Goal: Communication & Community: Answer question/provide support

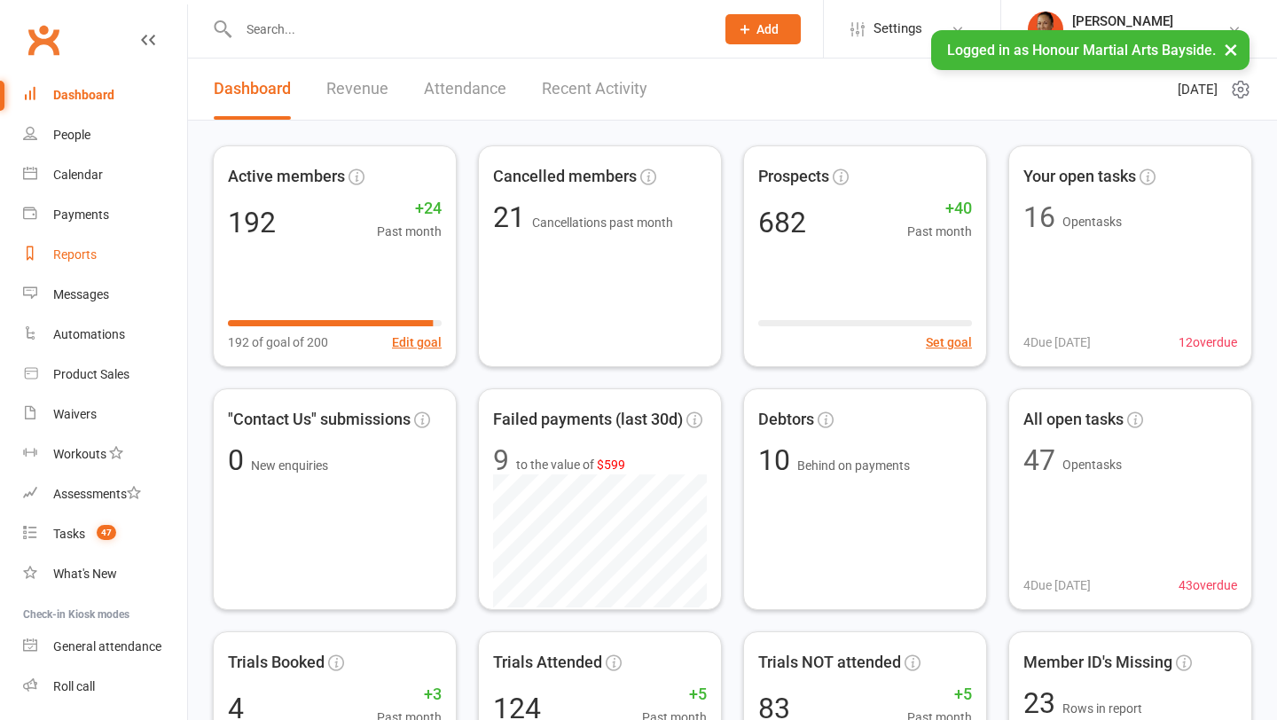
click at [88, 250] on div "Reports" at bounding box center [74, 254] width 43 height 14
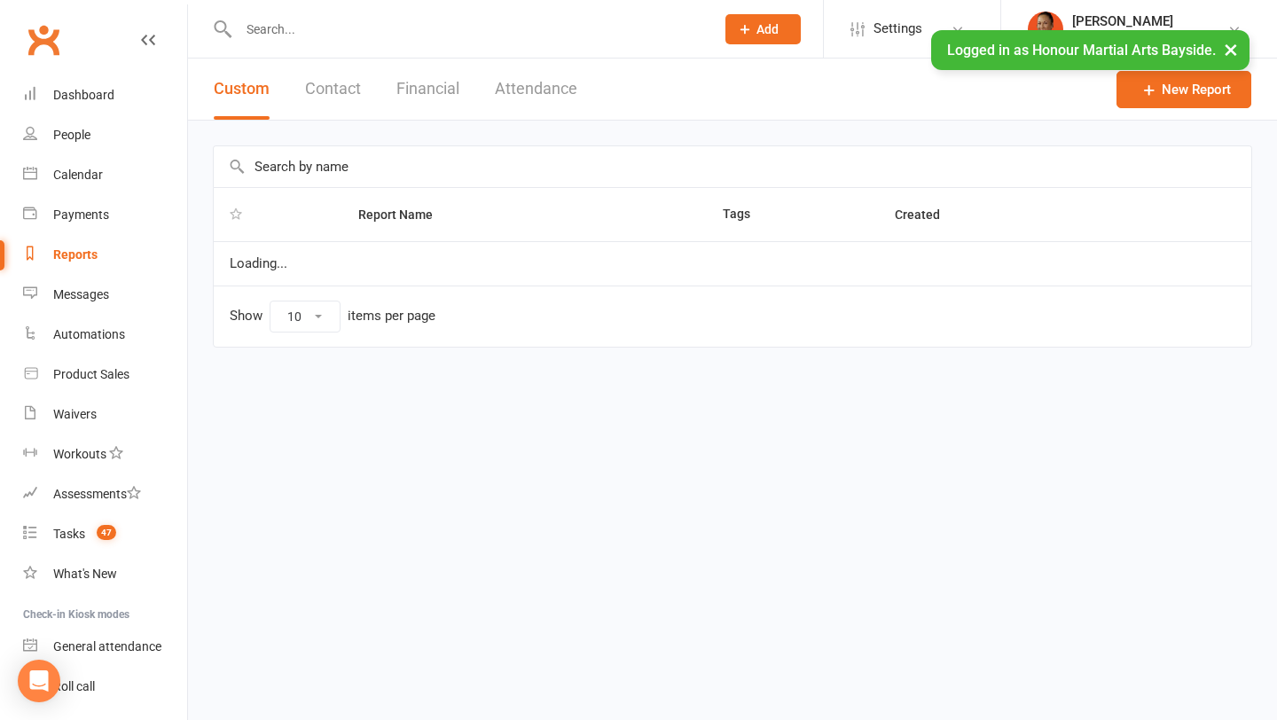
select select "100"
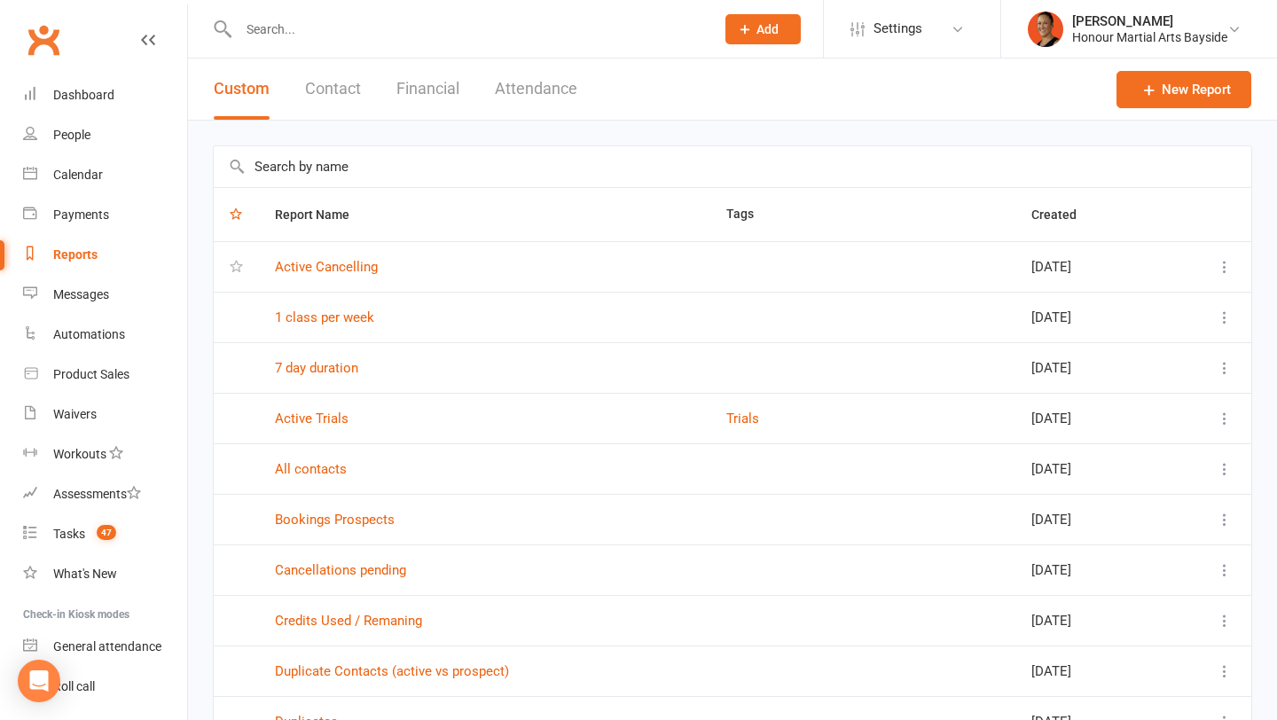
click at [760, 155] on input "text" at bounding box center [733, 166] width 1038 height 41
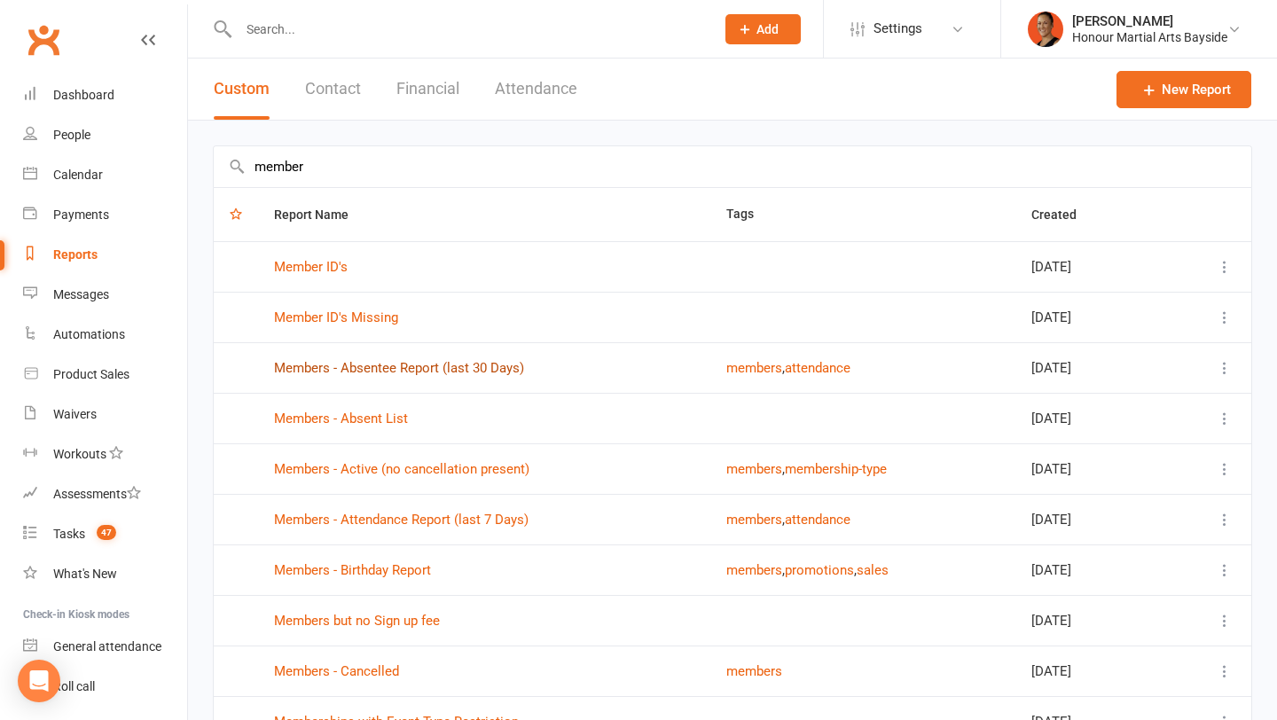
type input "member"
click at [485, 372] on link "Members - Absentee Report (last 30 Days)" at bounding box center [399, 368] width 250 height 16
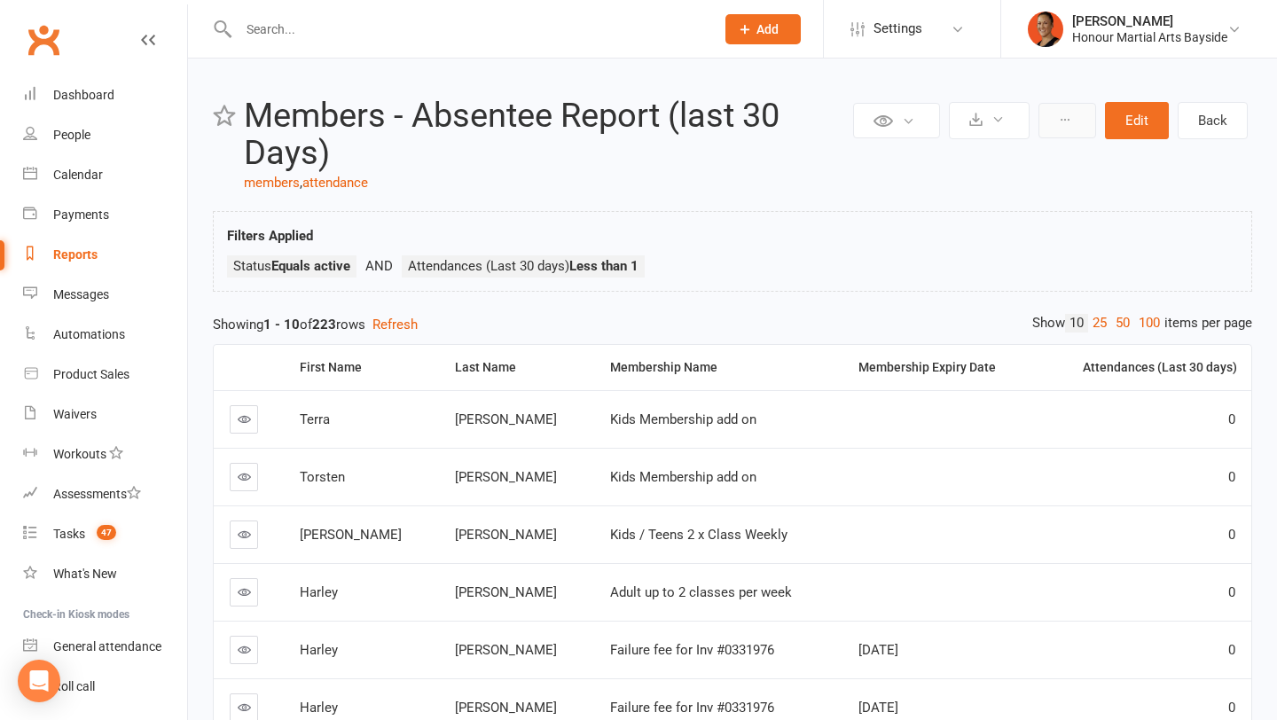
click at [1081, 137] on div "Private Report Only visible by me Public Report Visible to everyone Export to C…" at bounding box center [1051, 121] width 404 height 46
click at [1074, 126] on button at bounding box center [1068, 120] width 58 height 35
click at [38, 686] on icon "Open Intercom Messenger" at bounding box center [38, 681] width 23 height 23
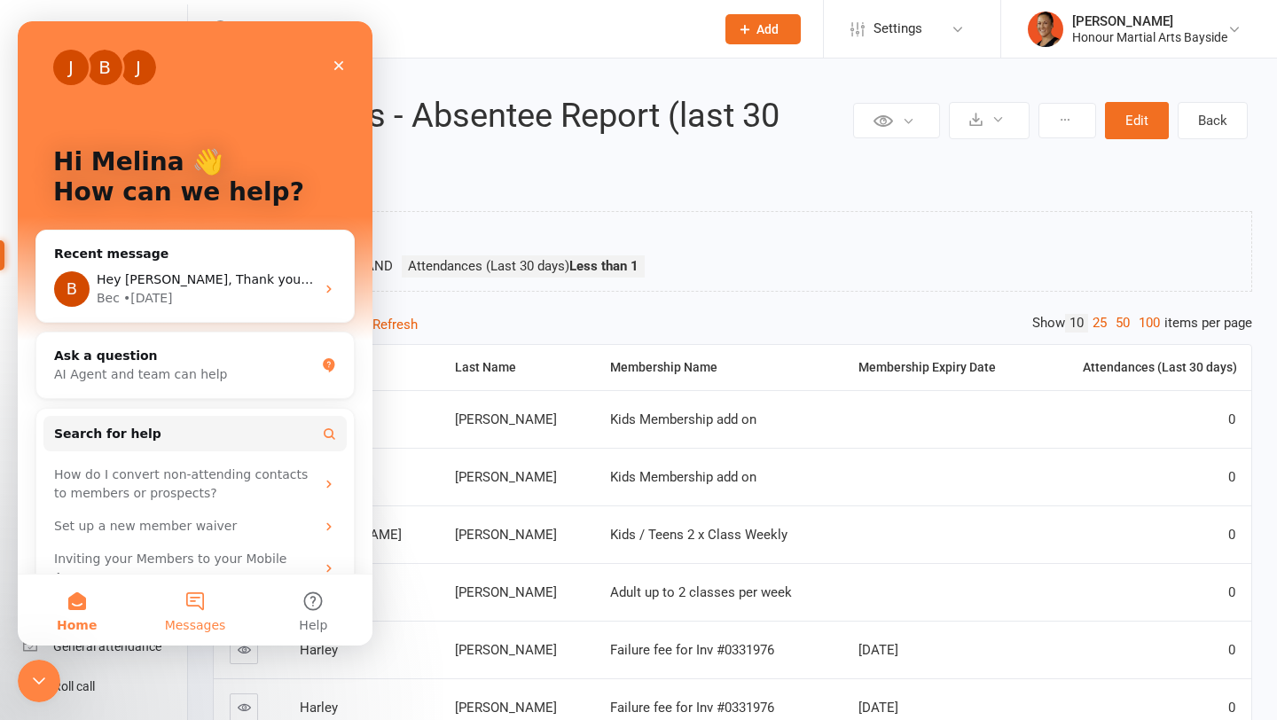
click at [198, 590] on button "Messages" at bounding box center [195, 610] width 118 height 71
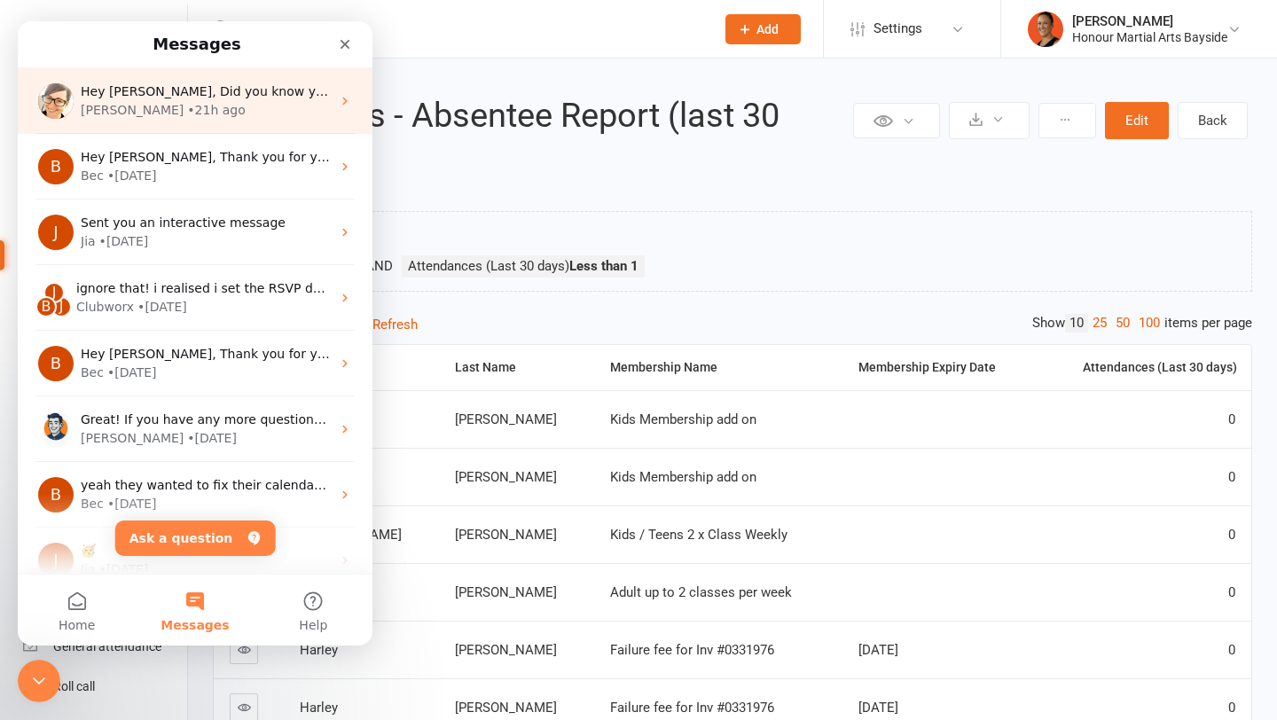
click at [201, 104] on div "[PERSON_NAME] • 21h ago" at bounding box center [206, 110] width 250 height 19
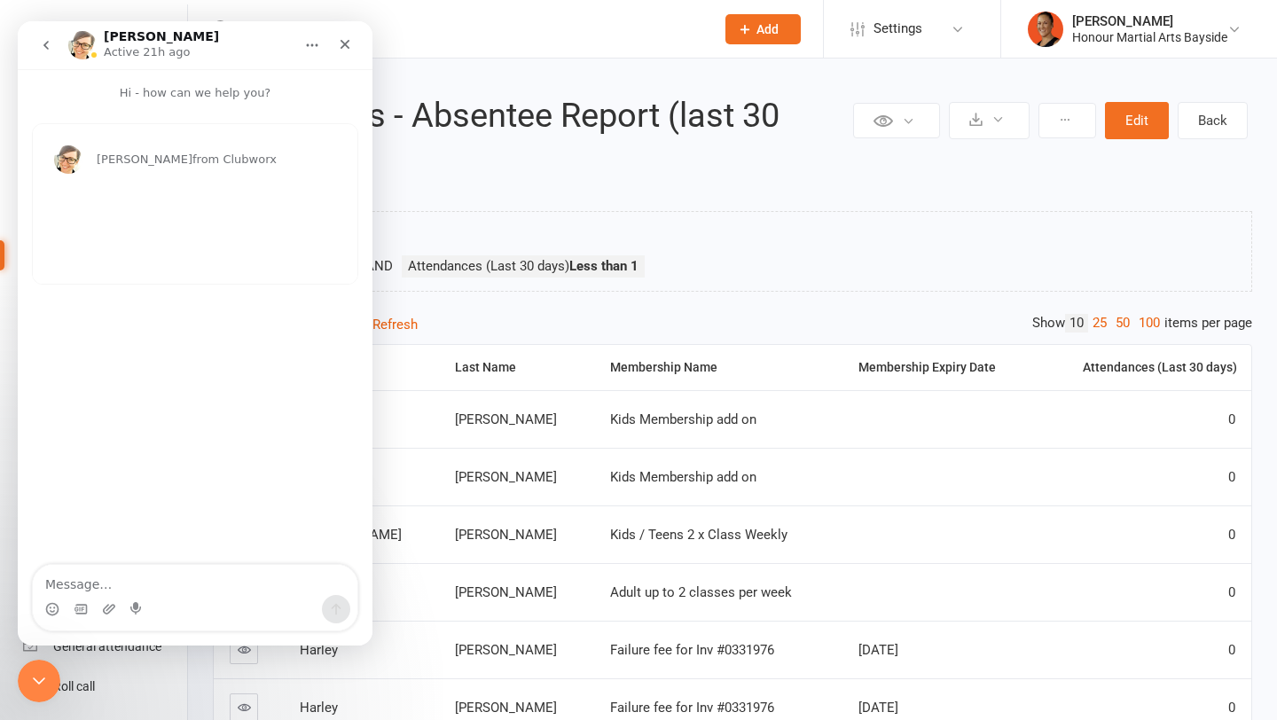
click at [53, 45] on button "go back" at bounding box center [46, 45] width 34 height 34
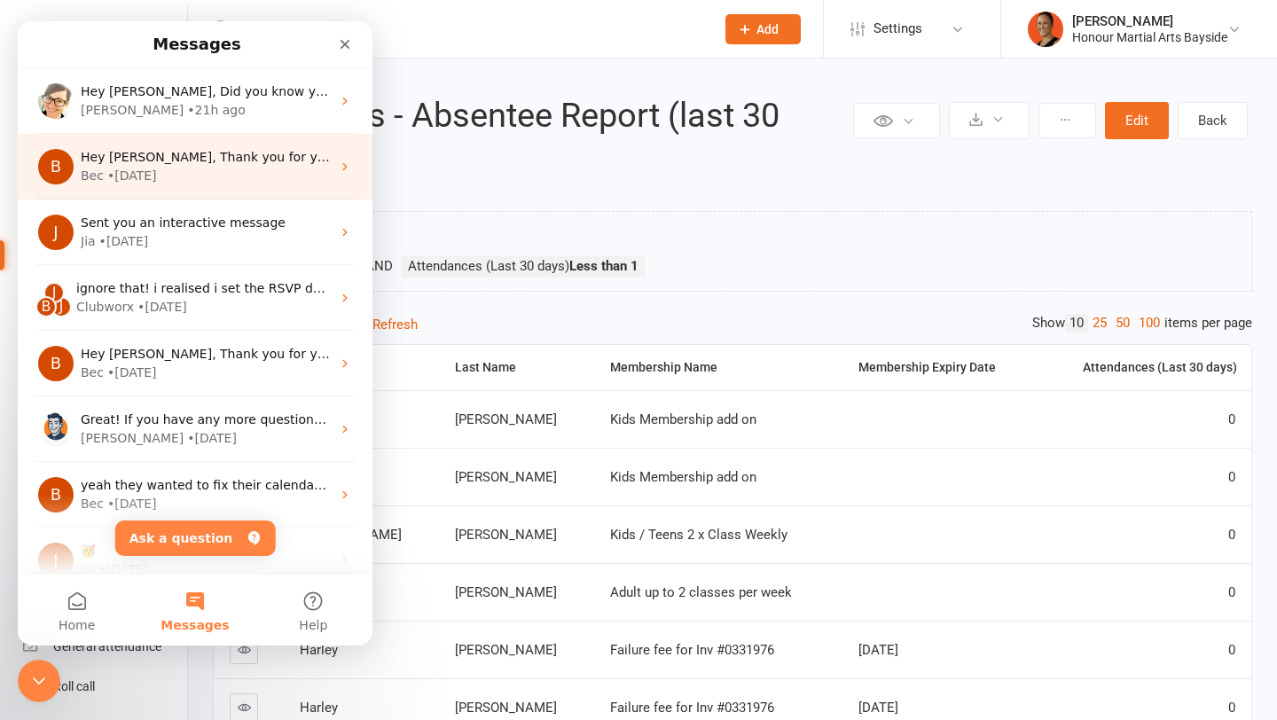
click at [180, 163] on span "Hey [PERSON_NAME], Thank you for your reply. I've just spot checked Cancelled M…" at bounding box center [1197, 157] width 2233 height 14
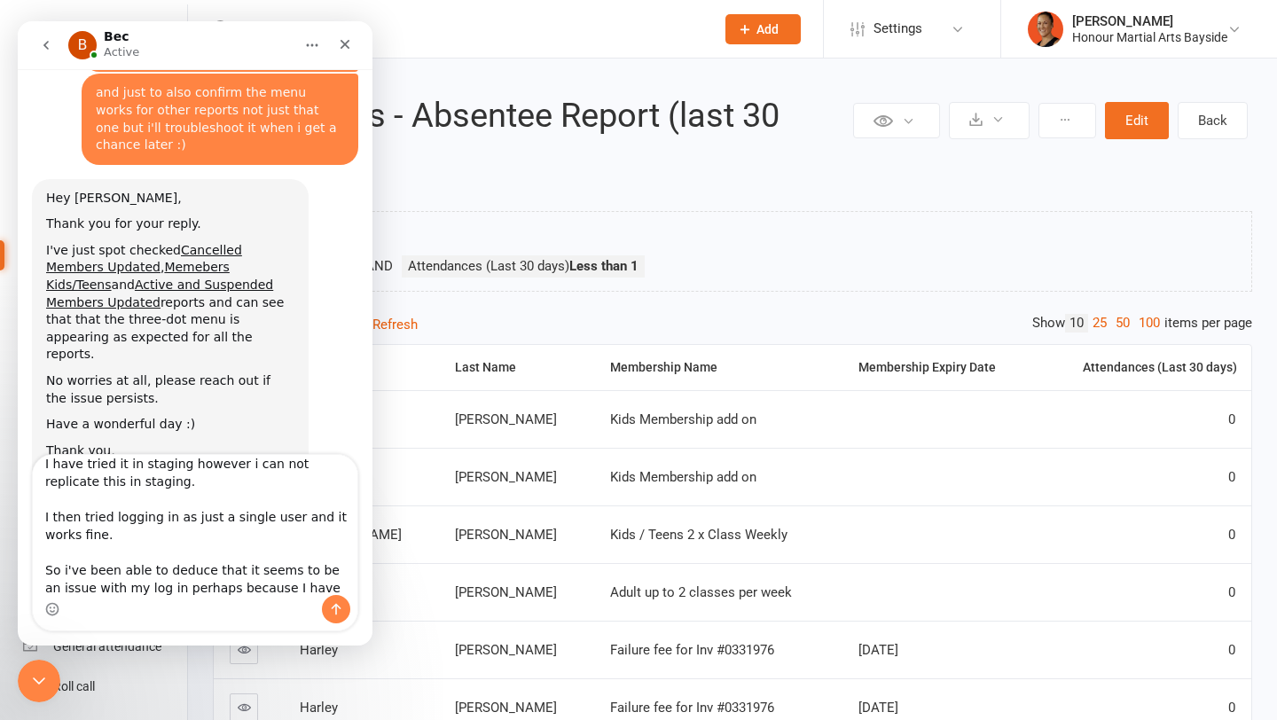
scroll to position [259, 0]
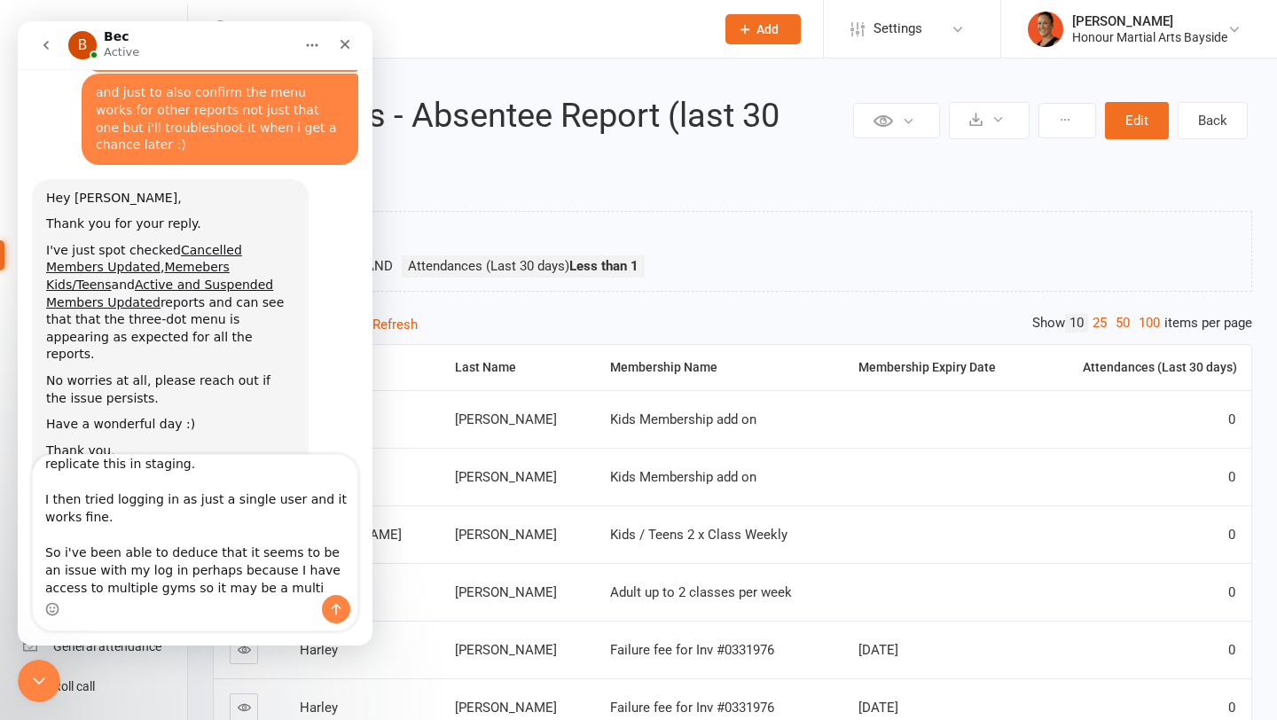
type textarea "Hiya i've just done some troubleshooting on this. I have tried Safari, Chrome I…"
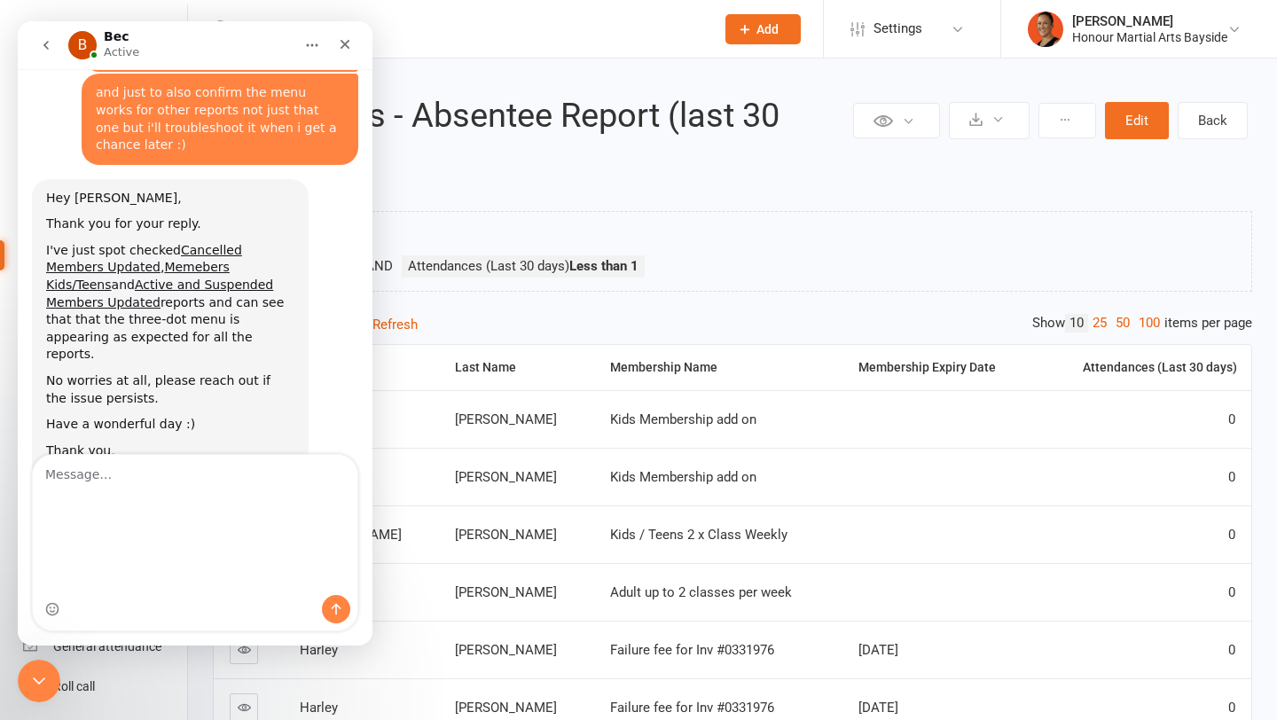
scroll to position [1445, 0]
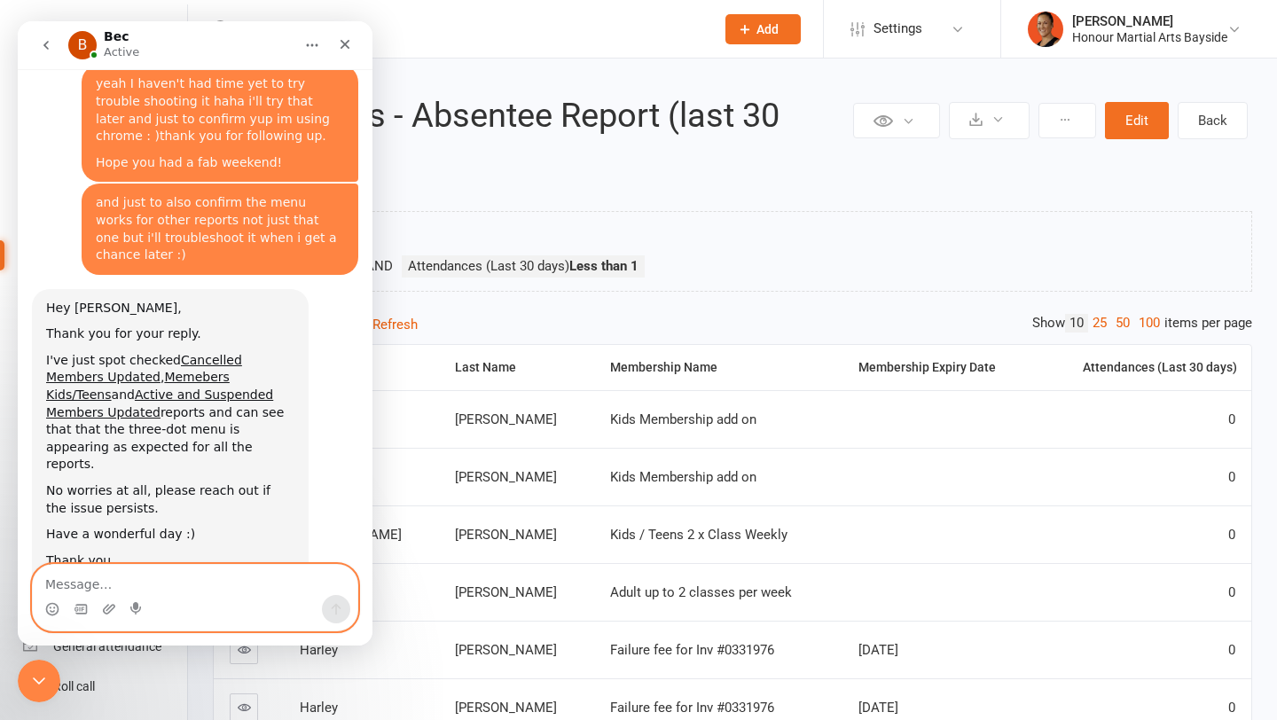
paste textarea "Hiya i've just done some troubleshooting on this. I have tried Safari, Chrome I…"
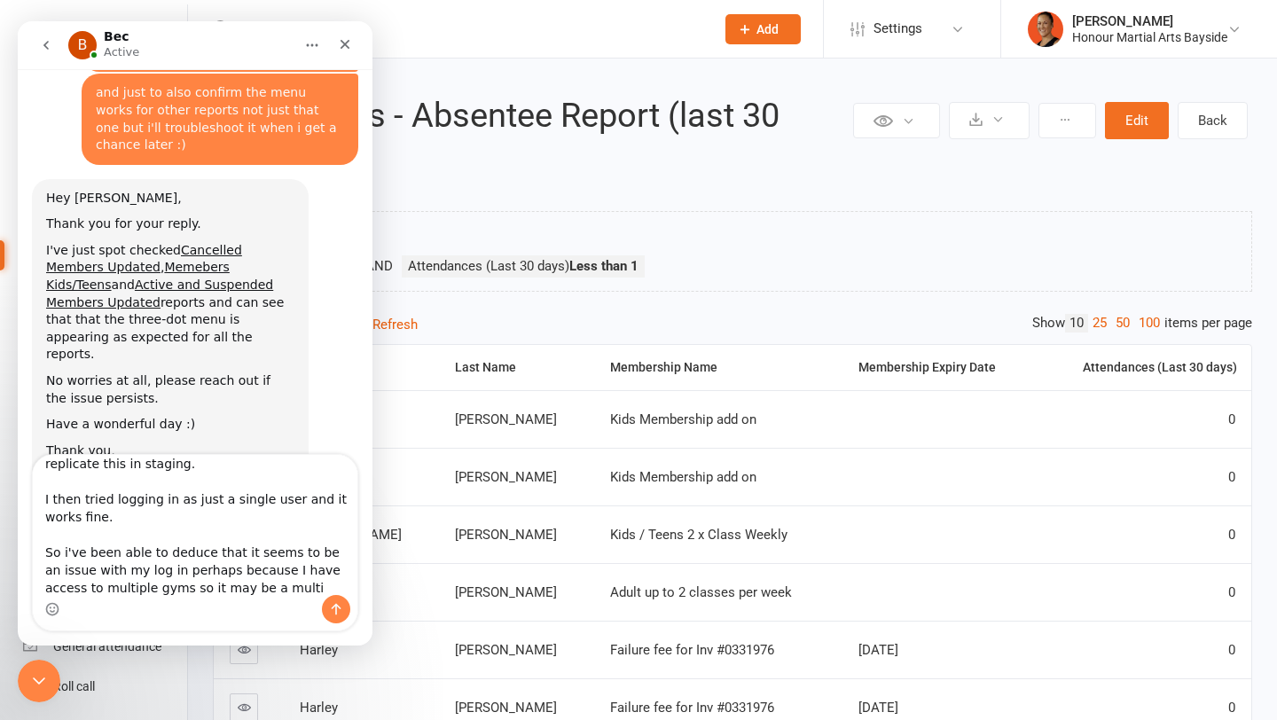
click at [243, 597] on div "Intercom messenger" at bounding box center [195, 609] width 325 height 28
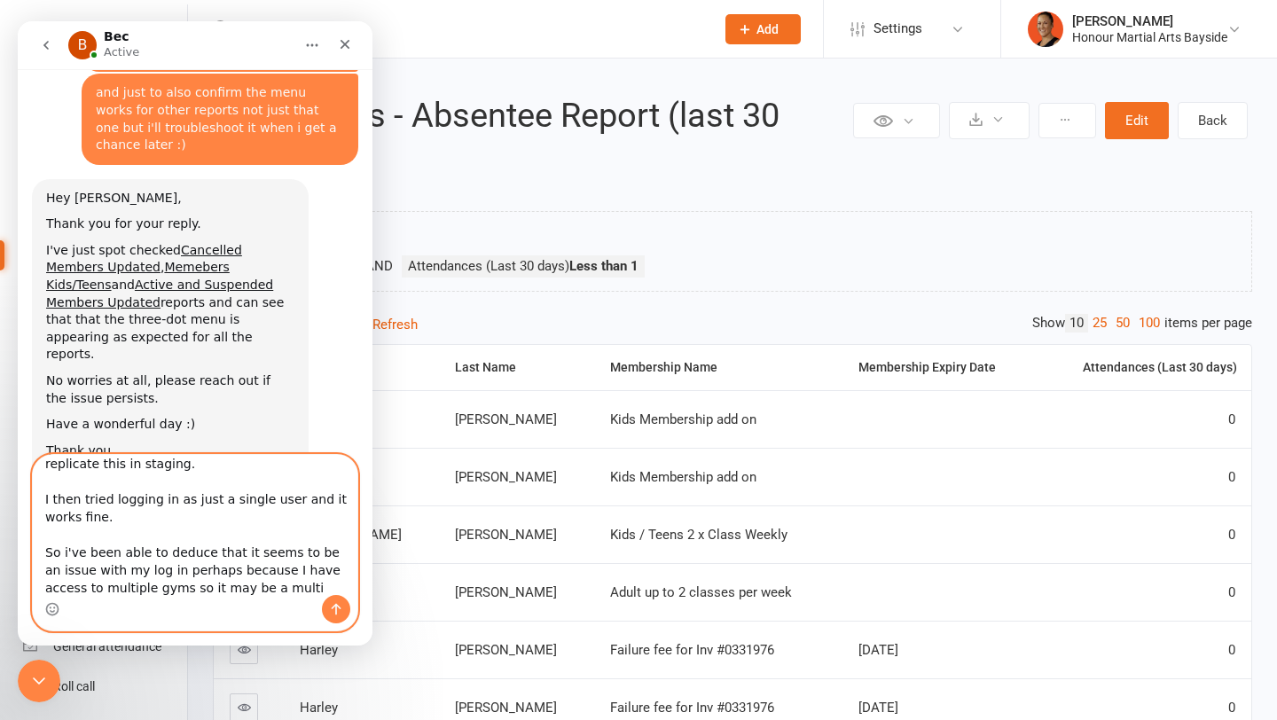
click at [179, 495] on textarea "Hiya i've just done some troubleshooting on this. I have tried Safari, Chrome I…" at bounding box center [195, 525] width 325 height 140
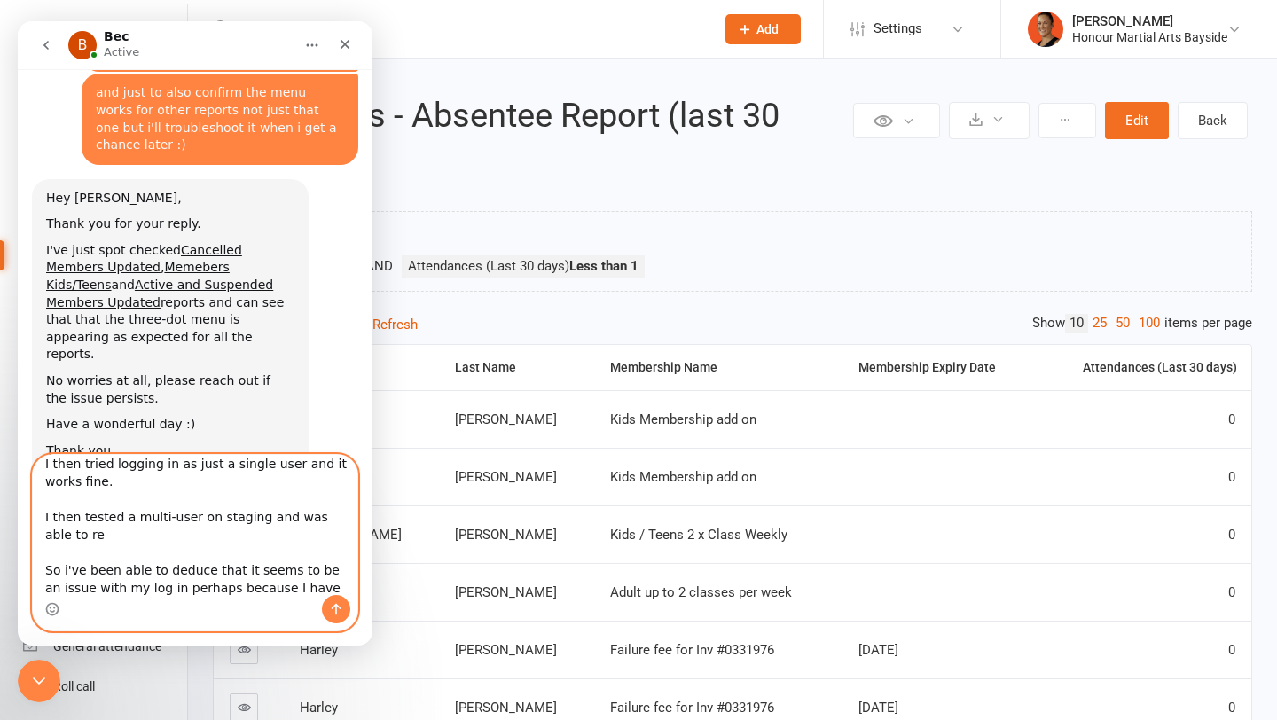
scroll to position [312, 0]
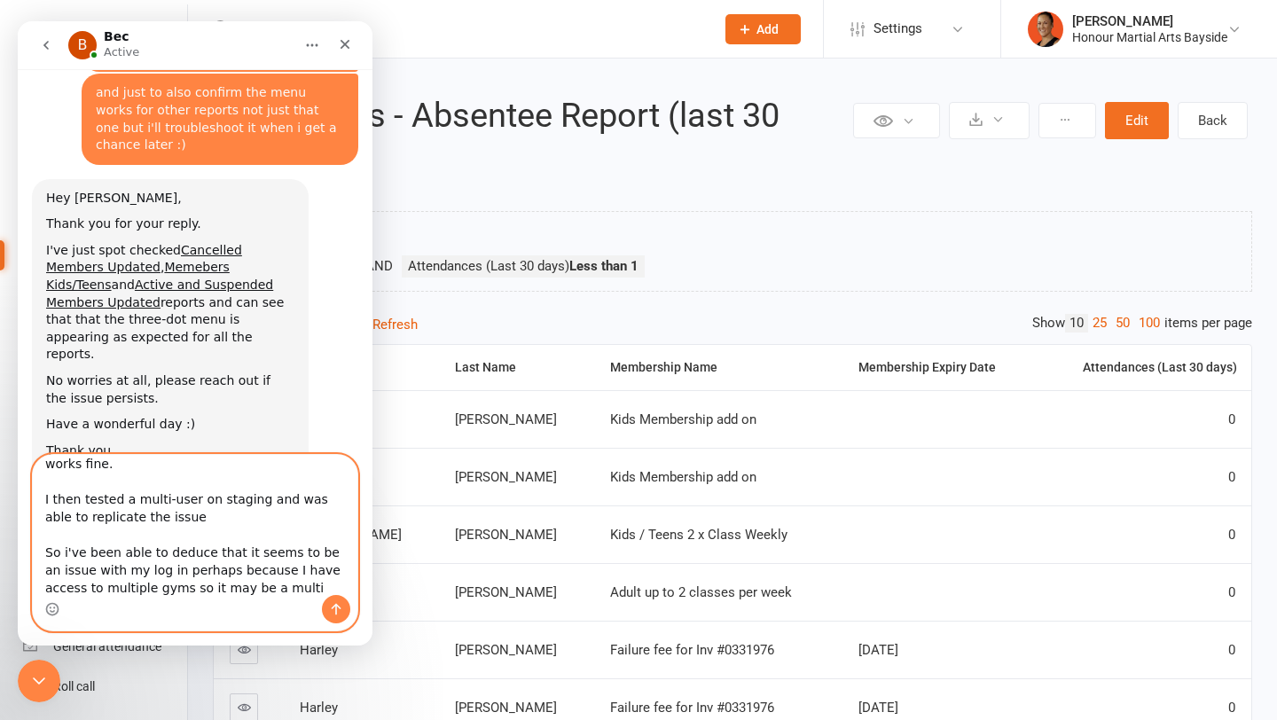
click at [210, 589] on textarea "Hiya i've just done some troubleshooting on this. I have tried Safari, Chrome I…" at bounding box center [195, 525] width 325 height 140
drag, startPoint x: 77, startPoint y: 548, endPoint x: 199, endPoint y: 576, distance: 124.6
click at [199, 576] on textarea "Hiya i've just done some troubleshooting on this. I have tried Safari, Chrome I…" at bounding box center [195, 525] width 325 height 140
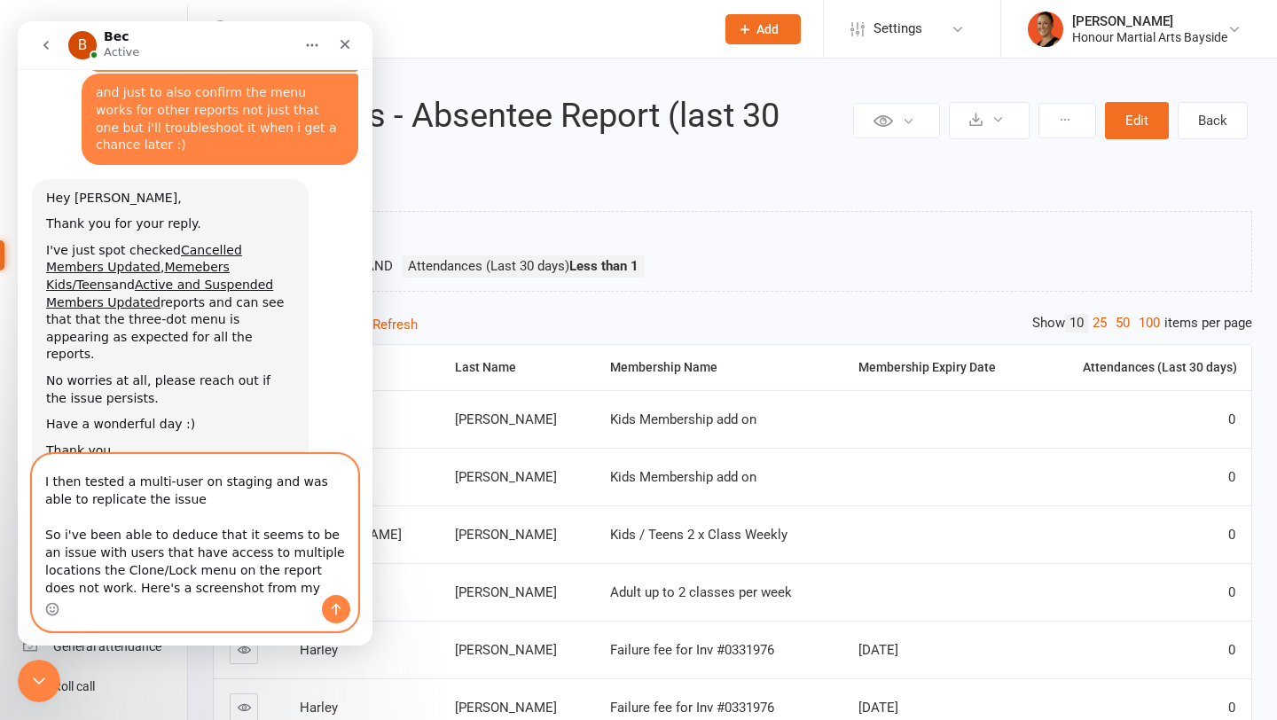
click at [344, 569] on textarea "Hiya i've just done some troubleshooting on this. I have tried Safari, Chrome I…" at bounding box center [195, 525] width 325 height 140
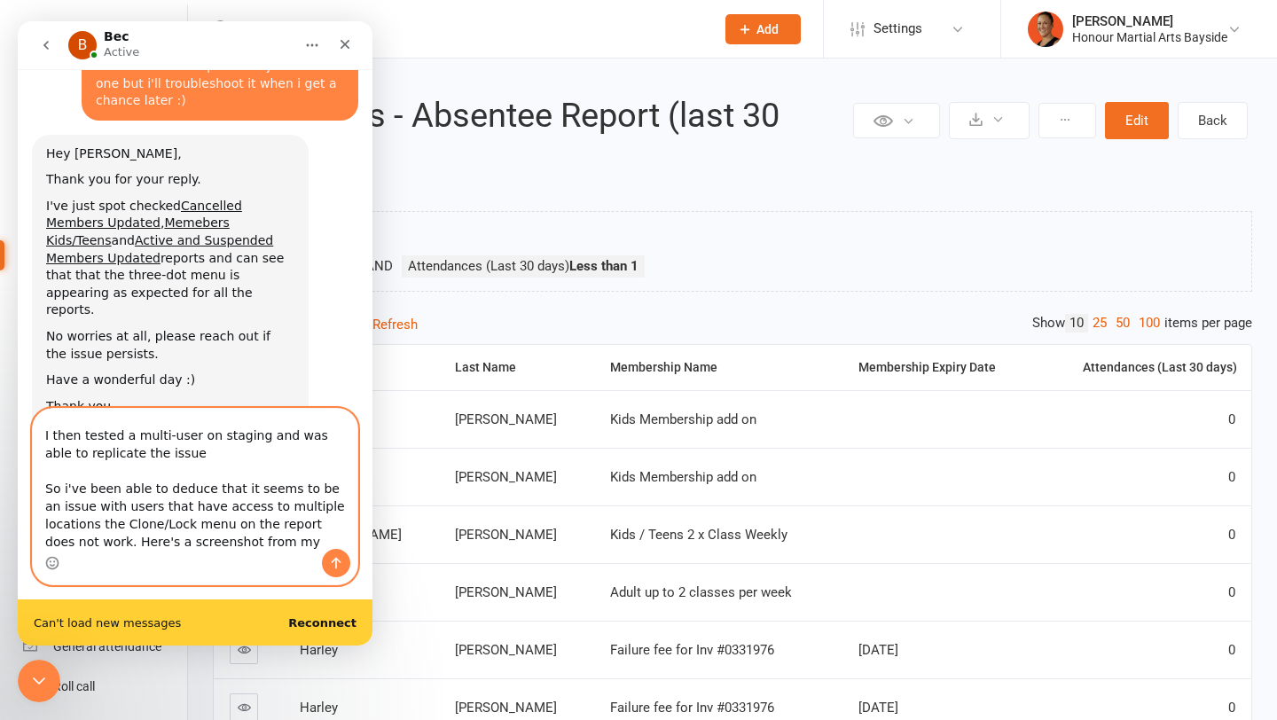
scroll to position [1601, 0]
click at [232, 538] on textarea "Hiya i've just done some troubleshooting on this. I have tried Safari, Chrome I…" at bounding box center [195, 479] width 325 height 140
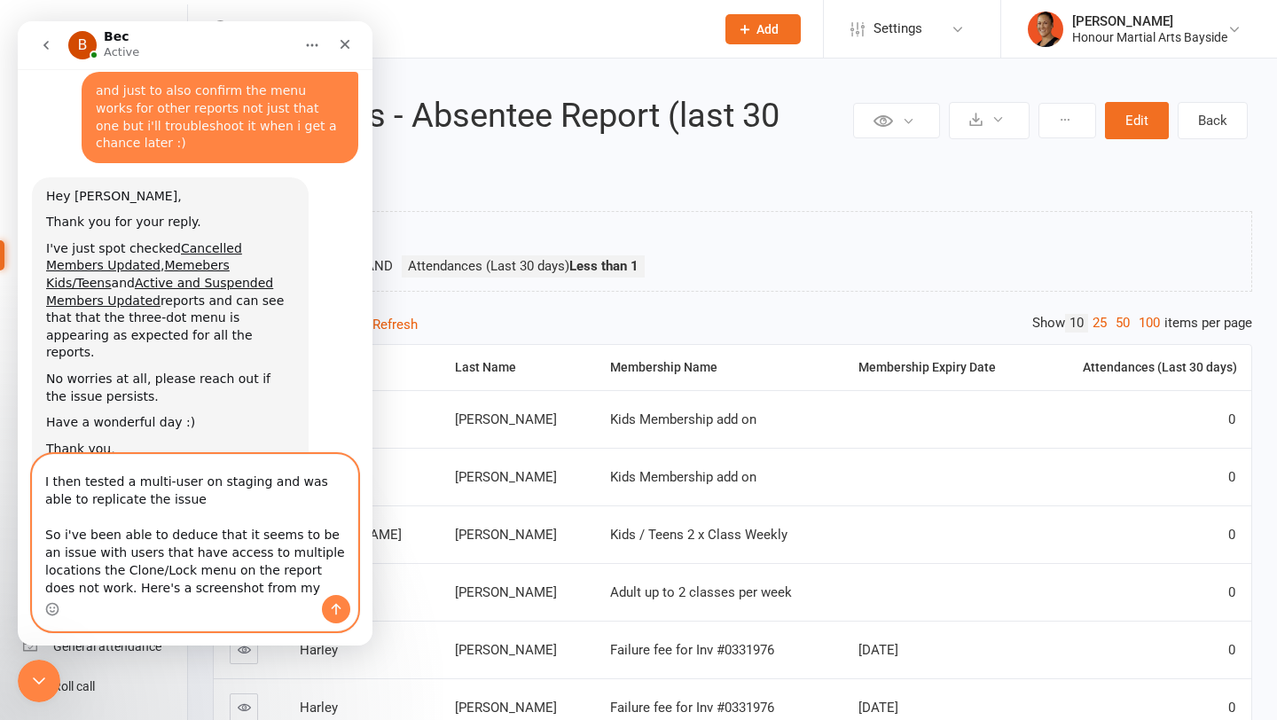
scroll to position [1555, 0]
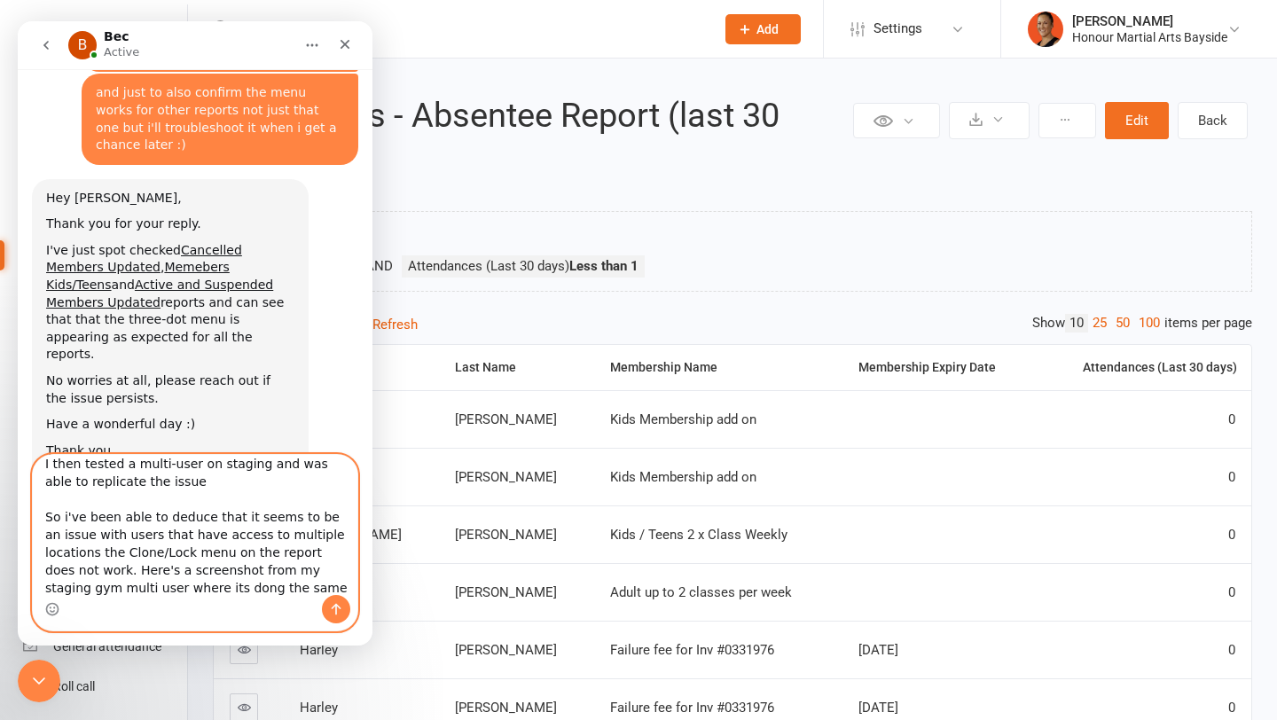
type textarea "Hiya i've just done some troubleshooting on this. I have tried Safari, Chrome I…"
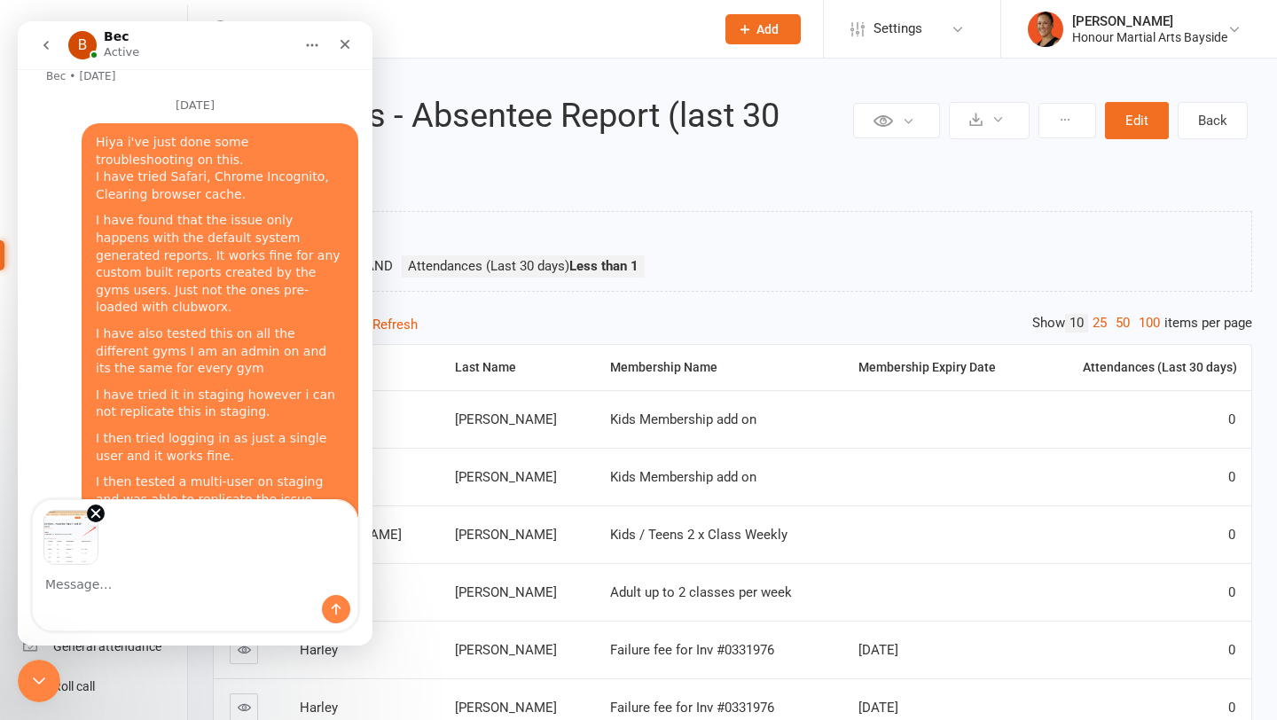
scroll to position [2064, 0]
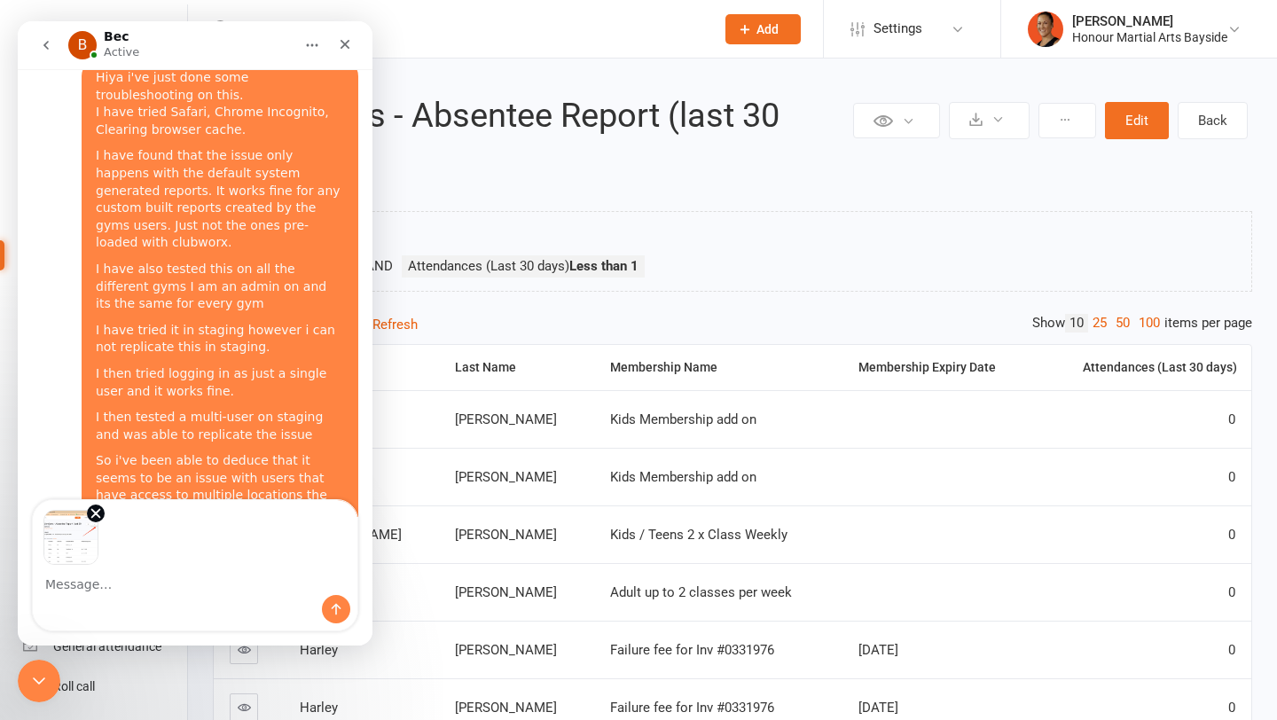
click at [195, 590] on textarea "Message…" at bounding box center [195, 580] width 325 height 30
click at [320, 613] on div "Intercom messenger" at bounding box center [195, 609] width 325 height 28
click at [328, 609] on button "Send a message…" at bounding box center [336, 609] width 28 height 28
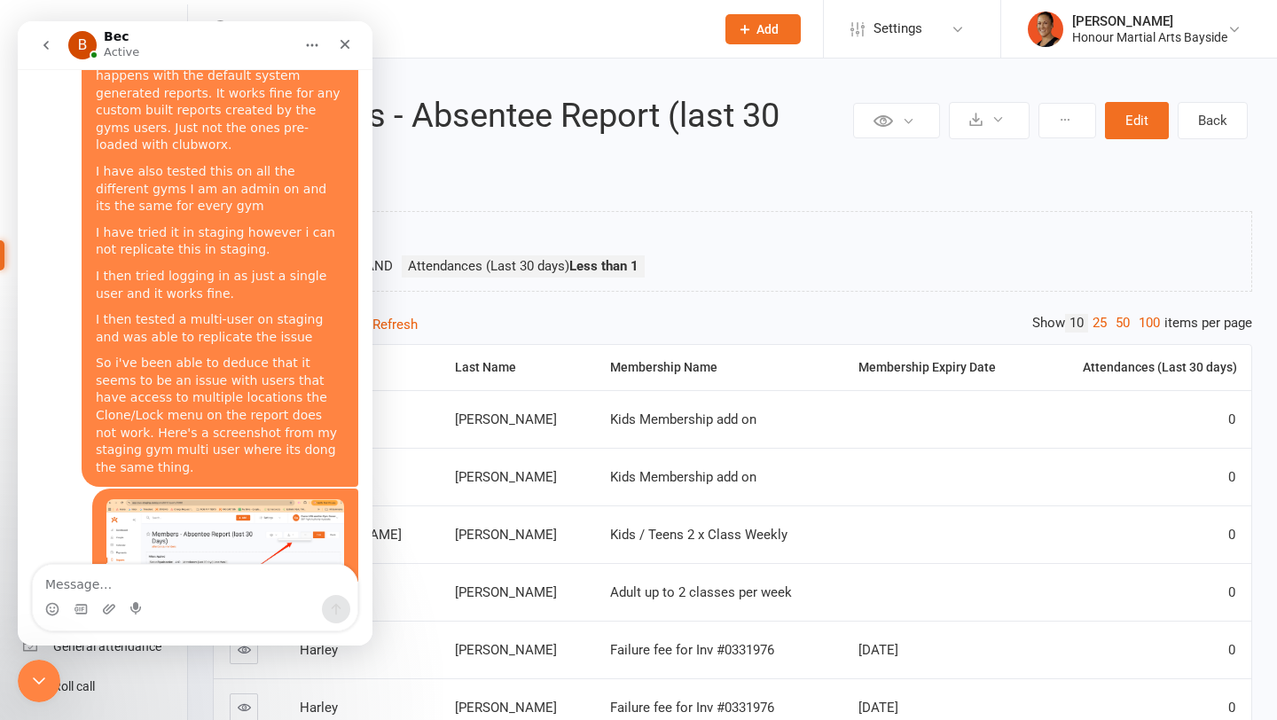
scroll to position [2164, 0]
click at [181, 580] on textarea "Message…" at bounding box center [195, 580] width 325 height 30
click at [27, 676] on icon "Close Intercom Messenger" at bounding box center [36, 678] width 21 height 21
